Goal: Use online tool/utility

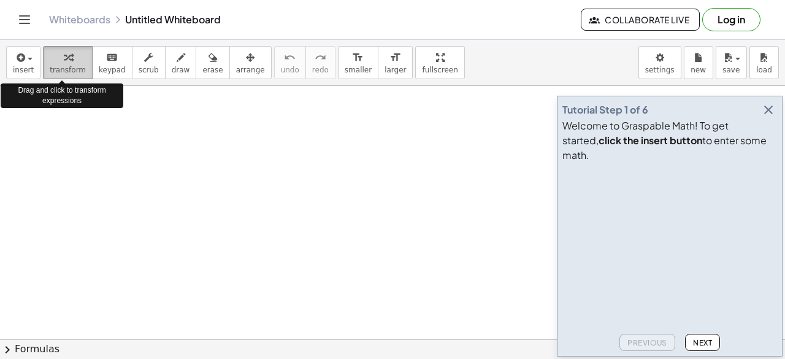
click at [69, 57] on div "button" at bounding box center [68, 57] width 36 height 15
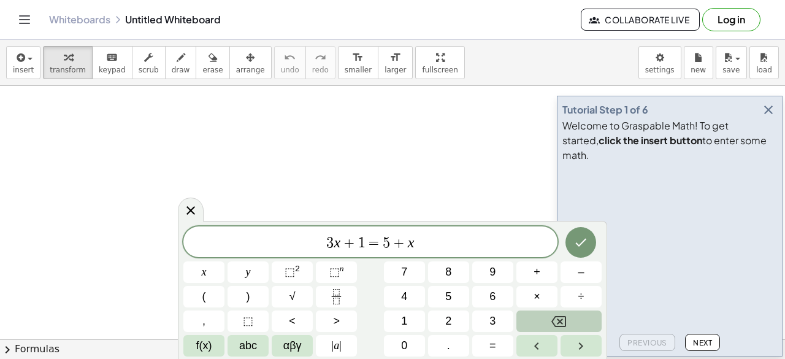
click at [563, 321] on icon "Backspace" at bounding box center [558, 321] width 15 height 15
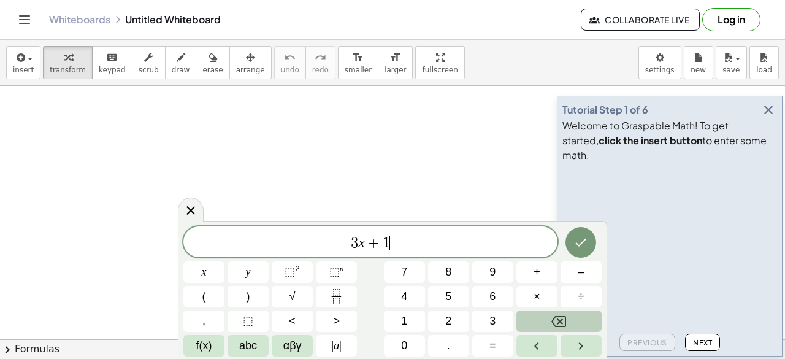
click at [563, 321] on icon "Backspace" at bounding box center [558, 321] width 15 height 15
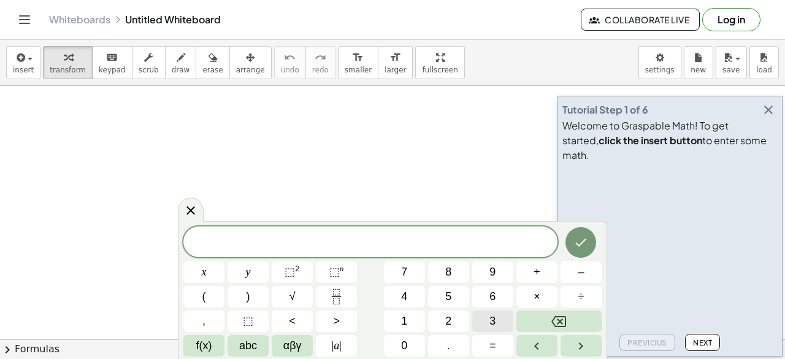
click at [497, 321] on button "3" at bounding box center [492, 320] width 41 height 21
click at [539, 268] on span "+" at bounding box center [537, 272] width 7 height 17
click at [450, 304] on span "5" at bounding box center [448, 296] width 6 height 17
click at [491, 347] on span "=" at bounding box center [492, 345] width 7 height 17
click at [337, 301] on icon "Fraction" at bounding box center [336, 296] width 15 height 15
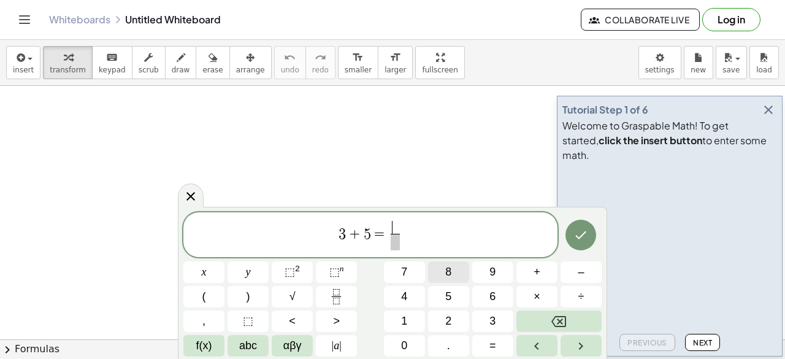
click at [447, 273] on span "8" at bounding box center [448, 272] width 6 height 17
click at [541, 274] on button "+" at bounding box center [536, 271] width 41 height 21
click at [492, 323] on span "3" at bounding box center [492, 321] width 6 height 17
click at [397, 243] on span at bounding box center [396, 242] width 32 height 17
click at [454, 318] on button "2" at bounding box center [448, 320] width 41 height 21
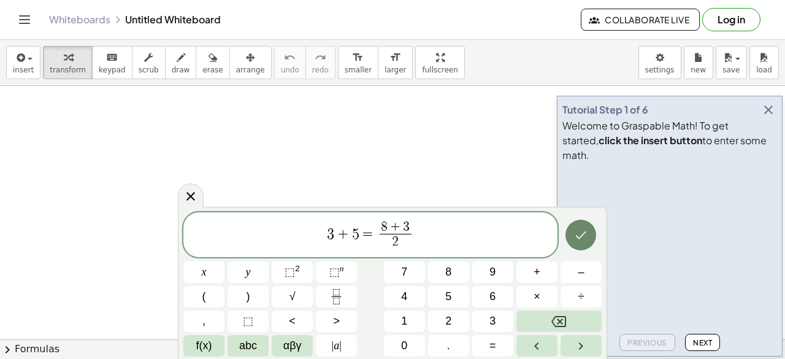
click at [585, 234] on icon "Done" at bounding box center [581, 235] width 11 height 8
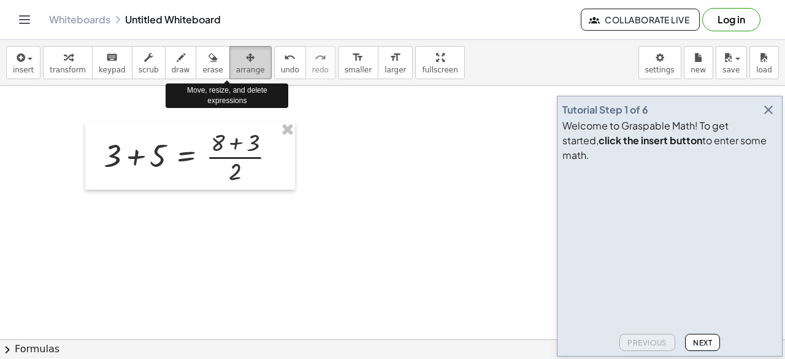
click at [246, 53] on icon "button" at bounding box center [250, 57] width 9 height 15
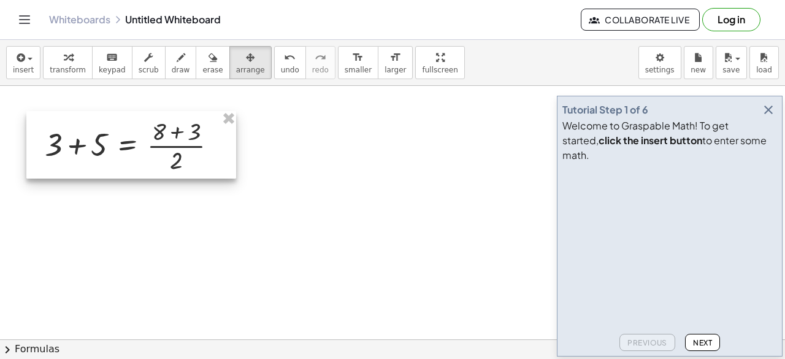
drag, startPoint x: 211, startPoint y: 137, endPoint x: 151, endPoint y: 126, distance: 61.1
click at [151, 126] on div at bounding box center [131, 144] width 210 height 67
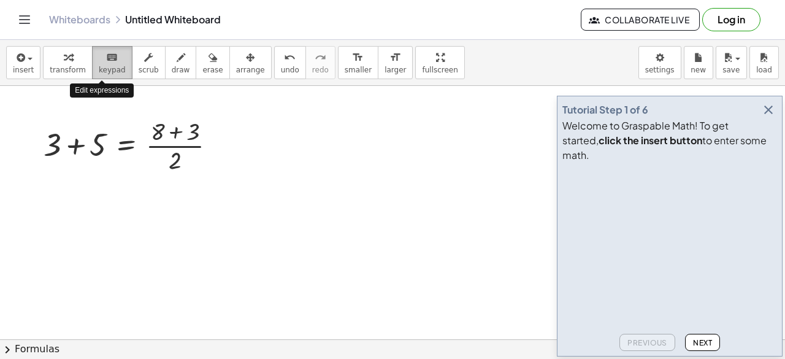
click at [107, 59] on icon "keyboard" at bounding box center [112, 57] width 12 height 15
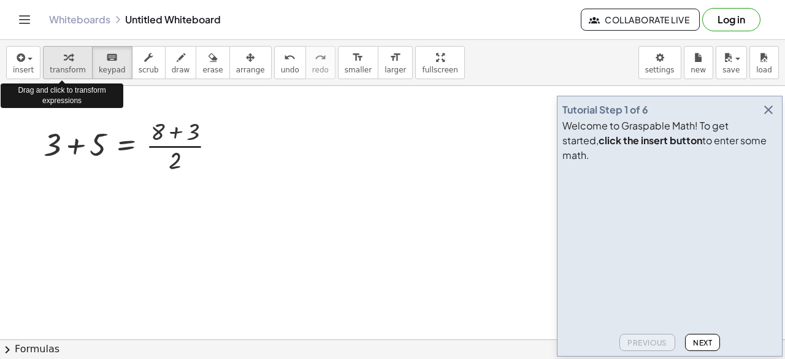
click at [61, 68] on span "transform" at bounding box center [68, 70] width 36 height 9
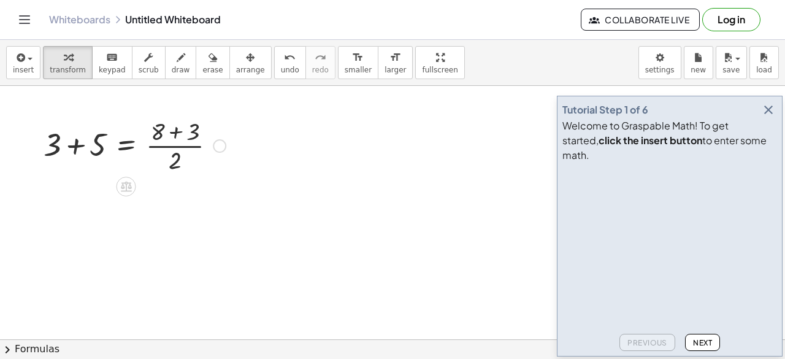
click at [139, 148] on div at bounding box center [134, 144] width 194 height 61
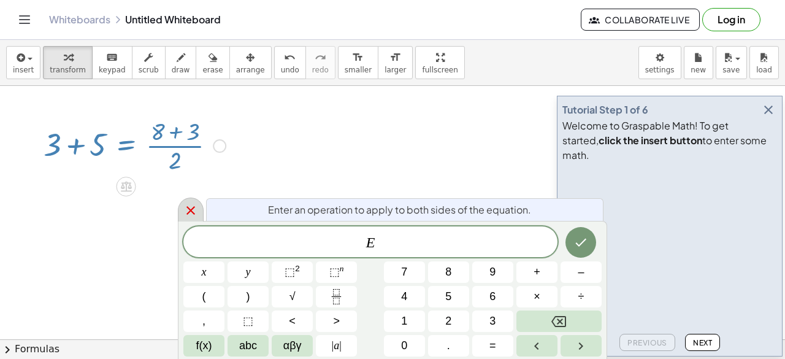
click at [190, 220] on div at bounding box center [191, 210] width 26 height 24
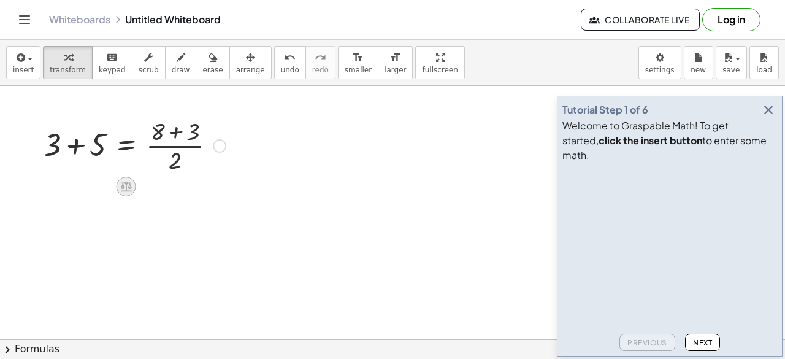
drag, startPoint x: 136, startPoint y: 193, endPoint x: 126, endPoint y: 185, distance: 13.0
click at [123, 185] on icon at bounding box center [126, 187] width 11 height 10
click at [123, 185] on span "×" at bounding box center [126, 187] width 7 height 18
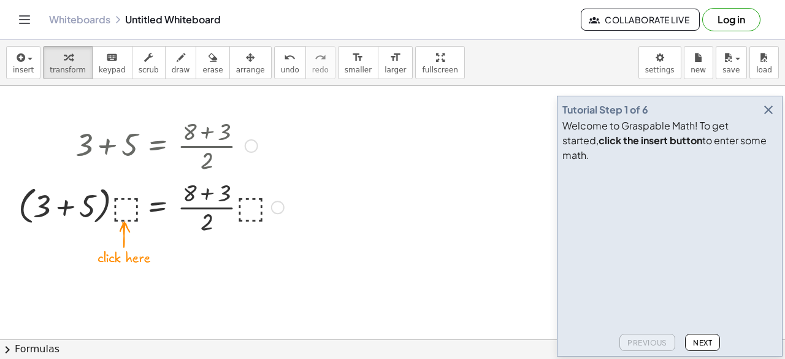
click at [123, 209] on div at bounding box center [151, 205] width 278 height 61
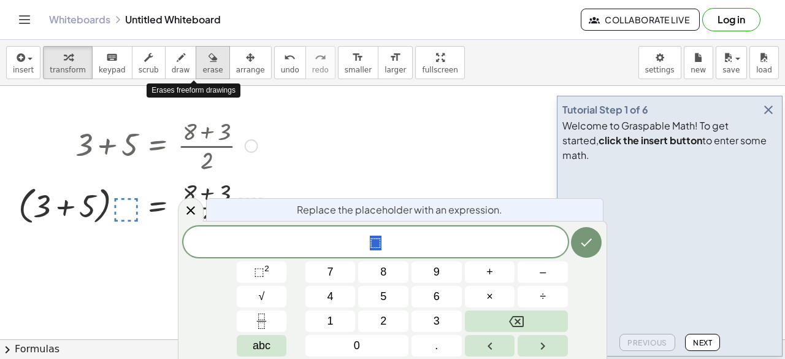
click at [202, 66] on span "erase" at bounding box center [212, 70] width 20 height 9
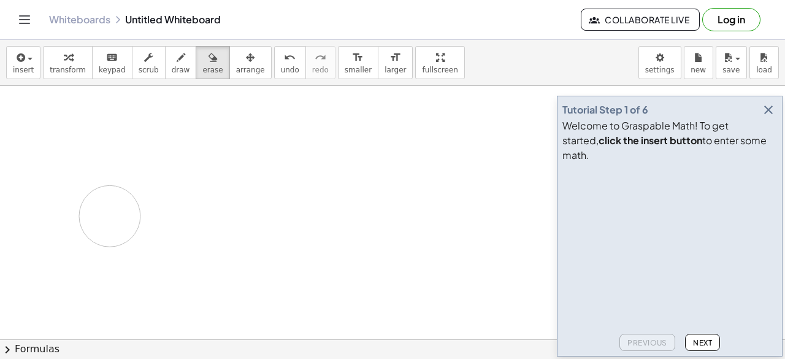
drag, startPoint x: 180, startPoint y: 199, endPoint x: 109, endPoint y: 217, distance: 73.8
